Goal: Check status: Check status

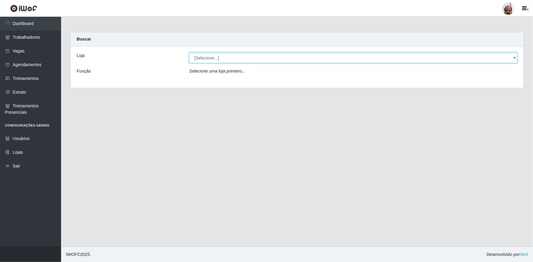
click at [199, 59] on select "[Selecione...] Mar Vermelho - Loja 05" at bounding box center [353, 58] width 328 height 11
select select "252"
click at [189, 53] on select "[Selecione...] Mar Vermelho - Loja 05" at bounding box center [353, 58] width 328 height 11
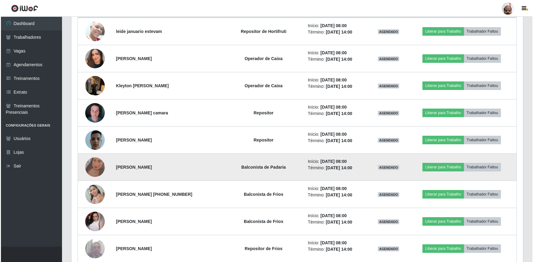
scroll to position [278, 0]
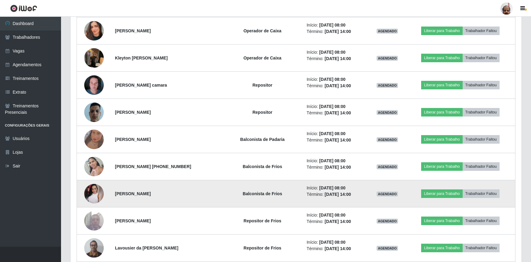
click at [93, 198] on img at bounding box center [94, 194] width 20 height 20
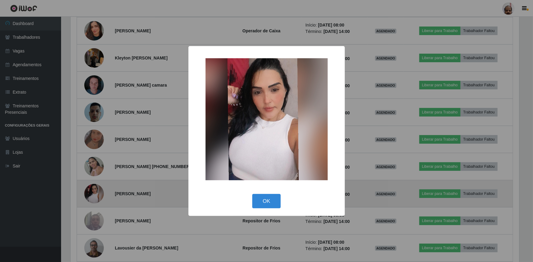
click at [93, 198] on div "× OK Cancel" at bounding box center [266, 131] width 533 height 262
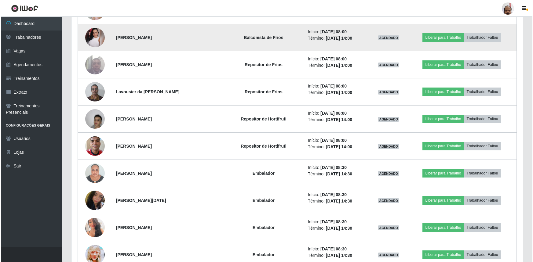
scroll to position [444, 0]
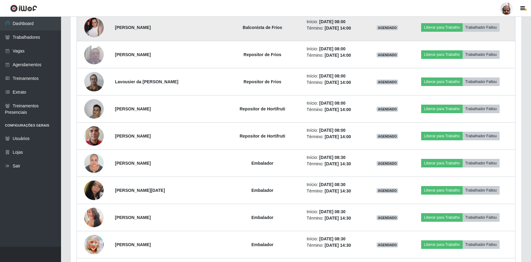
click at [93, 198] on img at bounding box center [94, 191] width 20 height 26
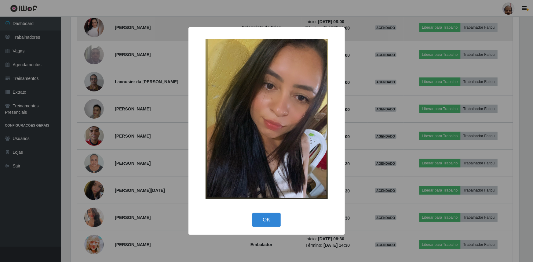
click at [93, 198] on div "× OK Cancel" at bounding box center [266, 131] width 533 height 262
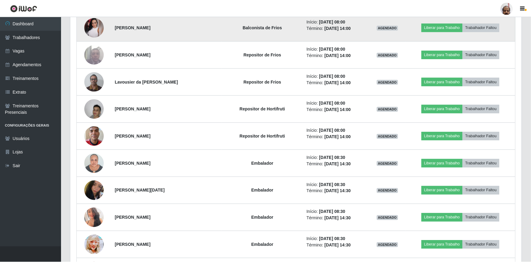
scroll to position [127, 451]
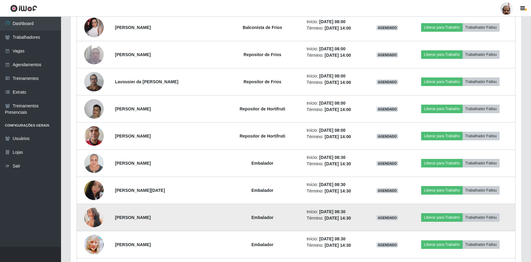
click at [93, 218] on img at bounding box center [94, 217] width 20 height 27
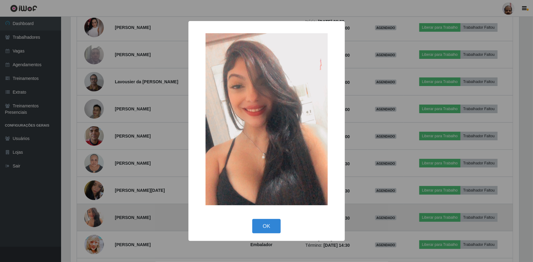
click at [93, 218] on div "× OK Cancel" at bounding box center [266, 131] width 533 height 262
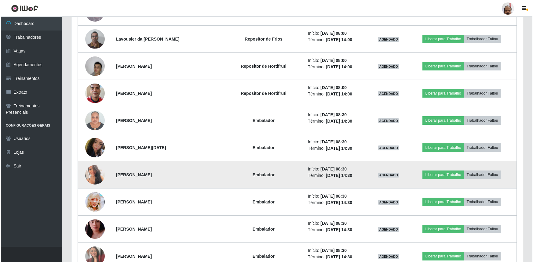
scroll to position [500, 0]
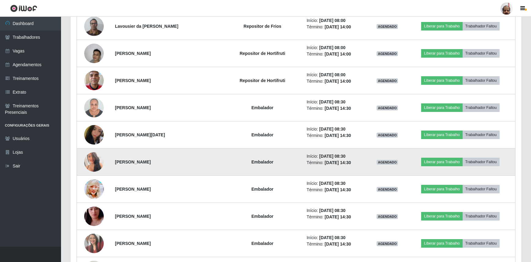
click at [93, 218] on img at bounding box center [94, 216] width 20 height 35
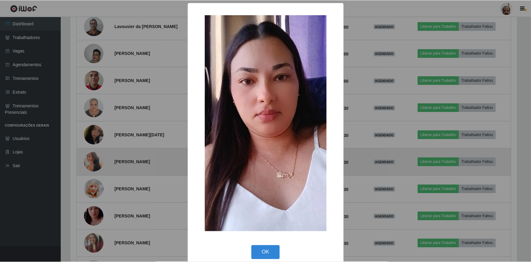
scroll to position [127, 449]
click at [93, 218] on div "× OK Cancel" at bounding box center [266, 131] width 533 height 262
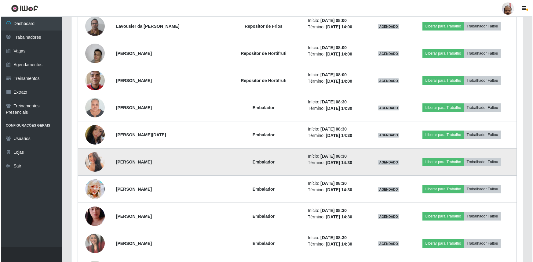
scroll to position [527, 0]
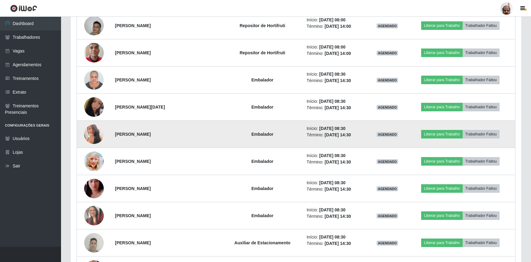
click at [93, 218] on img at bounding box center [94, 216] width 20 height 20
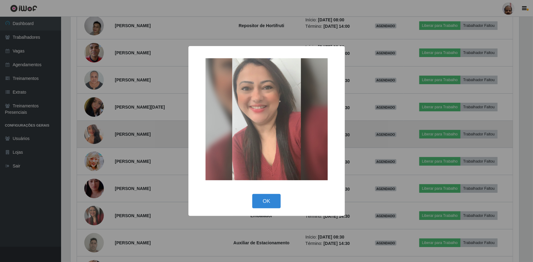
click at [93, 218] on div "× OK Cancel" at bounding box center [266, 131] width 533 height 262
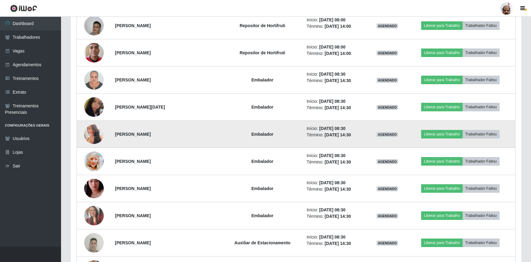
scroll to position [0, 0]
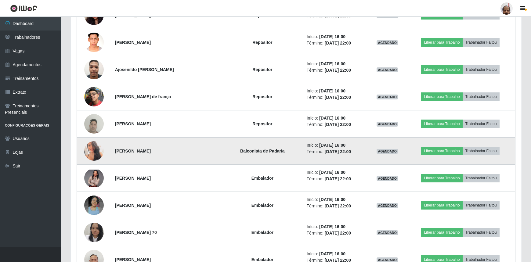
click at [95, 154] on img at bounding box center [94, 150] width 20 height 27
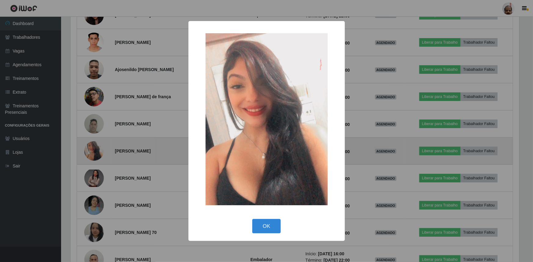
click at [95, 154] on div "× OK Cancel" at bounding box center [266, 131] width 533 height 262
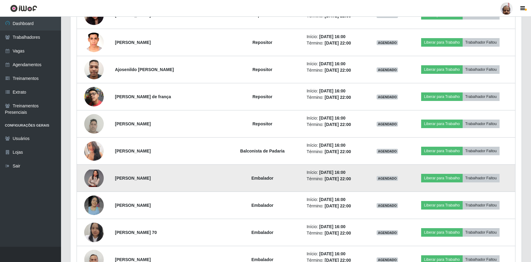
click at [94, 175] on img at bounding box center [94, 178] width 20 height 17
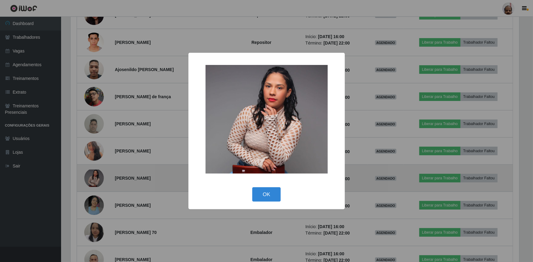
click at [94, 175] on div "× OK Cancel" at bounding box center [266, 131] width 533 height 262
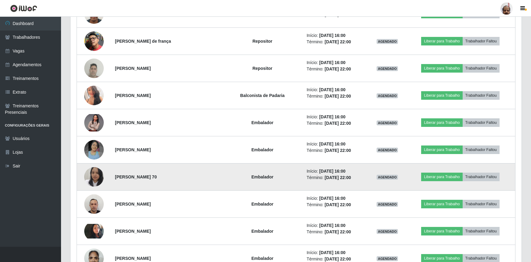
click at [95, 179] on img at bounding box center [94, 177] width 20 height 24
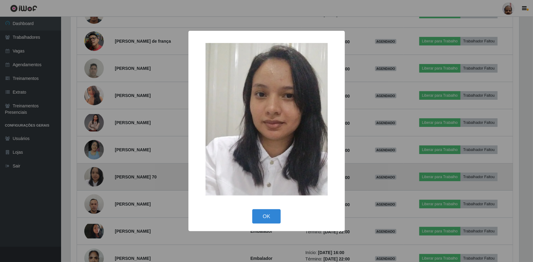
click at [95, 179] on div "× OK Cancel" at bounding box center [266, 131] width 533 height 262
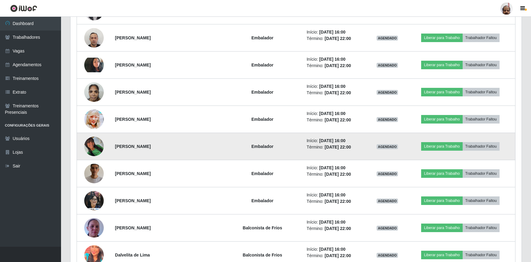
click at [101, 146] on img at bounding box center [94, 147] width 20 height 20
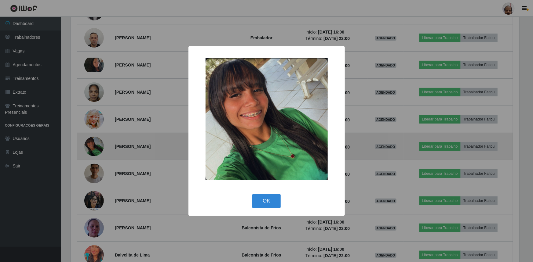
click at [101, 146] on div "× OK Cancel" at bounding box center [266, 131] width 533 height 262
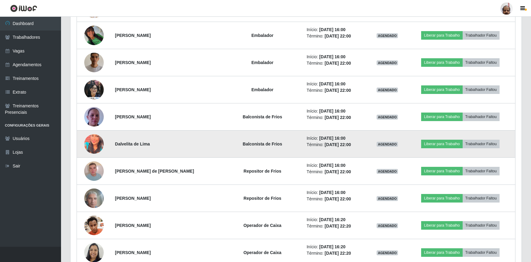
click at [94, 147] on img at bounding box center [94, 144] width 20 height 24
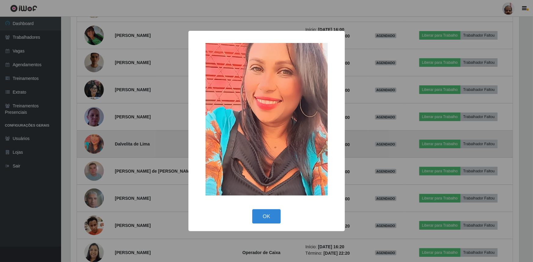
click at [94, 147] on div "× OK Cancel" at bounding box center [266, 131] width 533 height 262
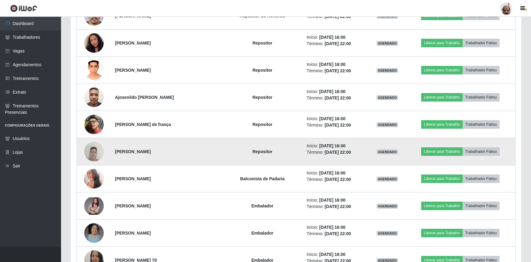
click at [88, 151] on img at bounding box center [94, 152] width 20 height 26
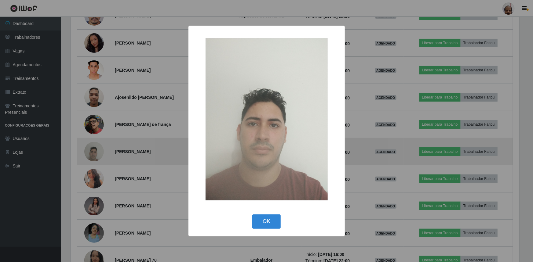
click at [89, 151] on div "× OK Cancel" at bounding box center [266, 131] width 533 height 262
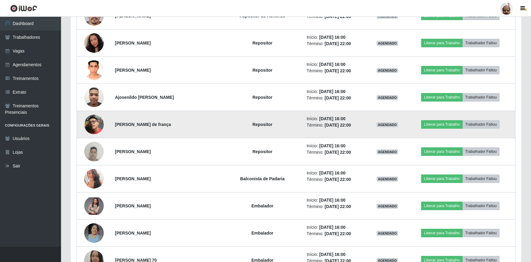
click at [91, 125] on img at bounding box center [94, 125] width 20 height 20
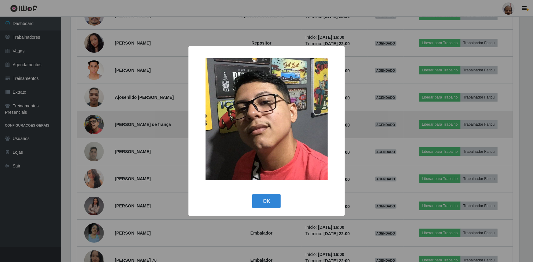
click at [91, 125] on div "× OK Cancel" at bounding box center [266, 131] width 533 height 262
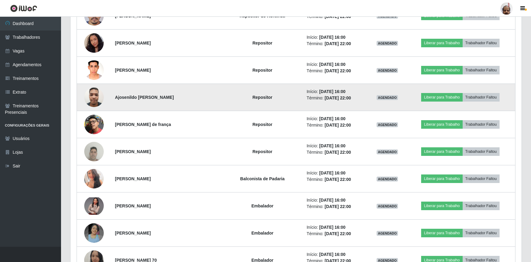
click at [92, 101] on img at bounding box center [94, 97] width 20 height 26
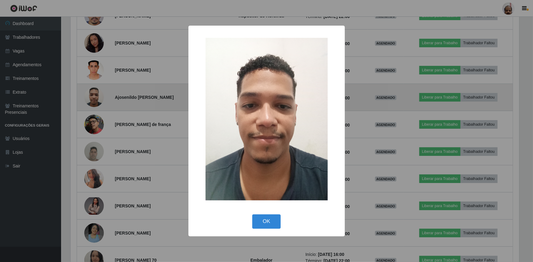
click at [92, 101] on div "× OK Cancel" at bounding box center [266, 131] width 533 height 262
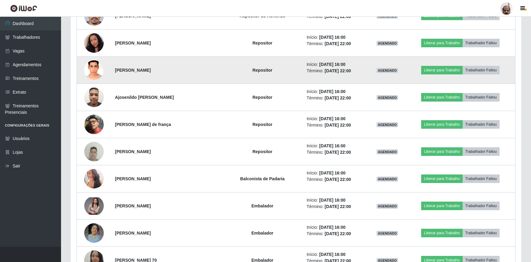
click at [99, 67] on img at bounding box center [94, 70] width 20 height 26
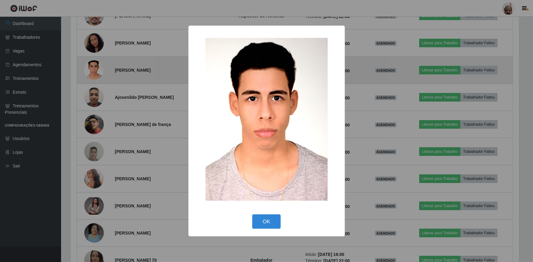
click at [99, 67] on div "× OK Cancel" at bounding box center [266, 131] width 533 height 262
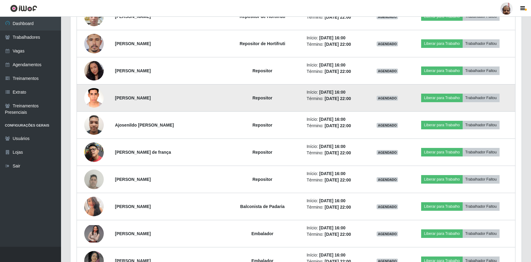
click at [99, 67] on img at bounding box center [94, 70] width 20 height 25
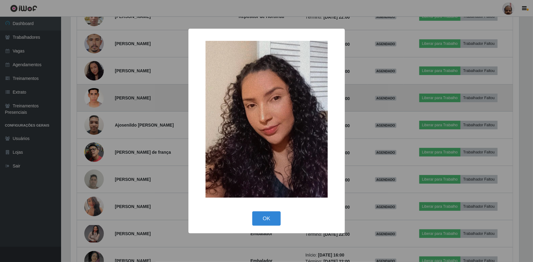
click at [99, 67] on div "× OK Cancel" at bounding box center [266, 131] width 533 height 262
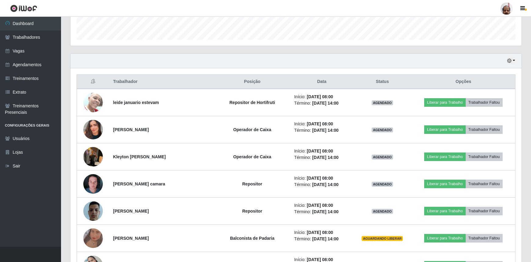
scroll to position [166, 0]
